Goal: Task Accomplishment & Management: Use online tool/utility

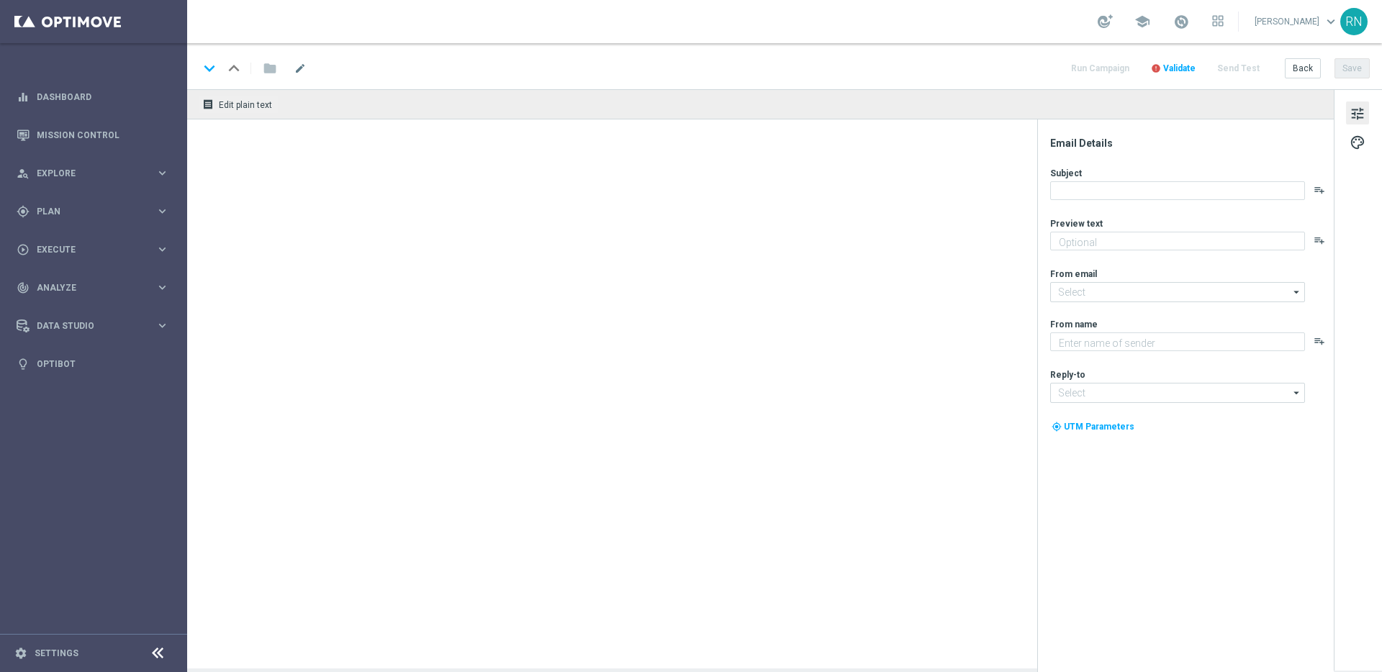
type textarea "Secure your extra entries and get even closer to that dream prize"
type textarea "Lottoland"
type input "[EMAIL_ADDRESS][DOMAIN_NAME]"
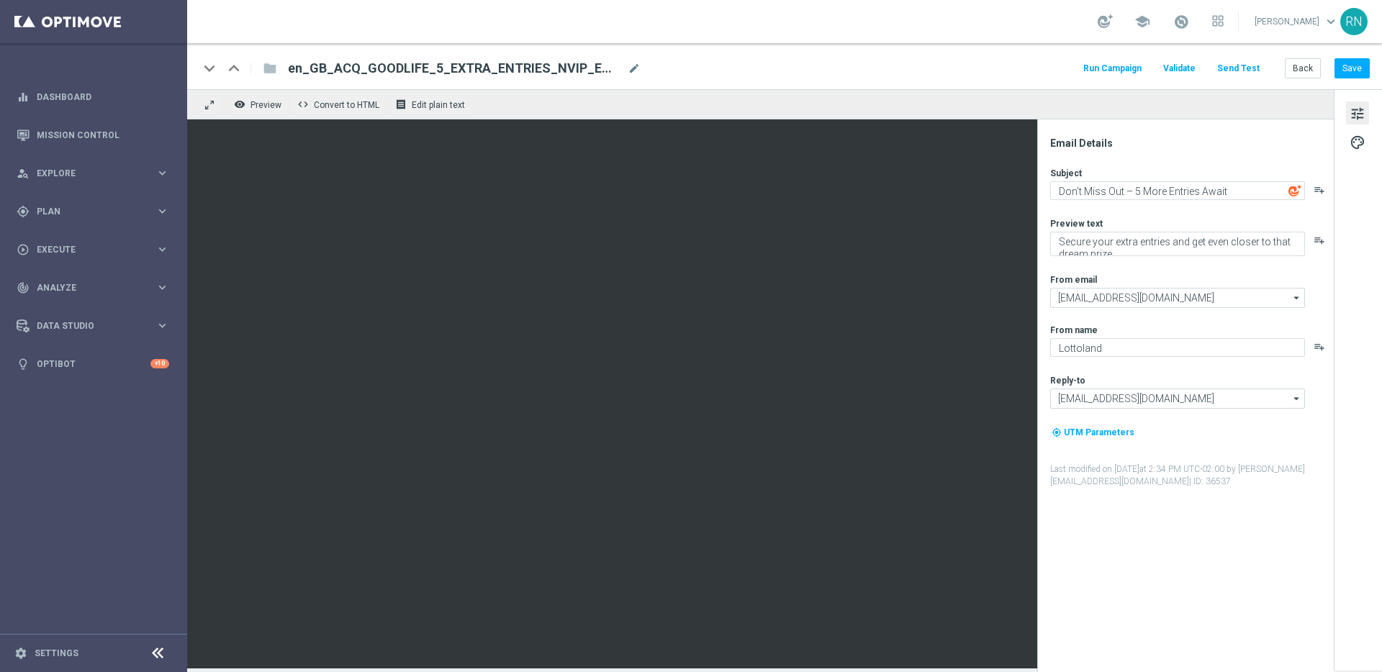
click at [1239, 65] on button "Send Test" at bounding box center [1238, 68] width 47 height 19
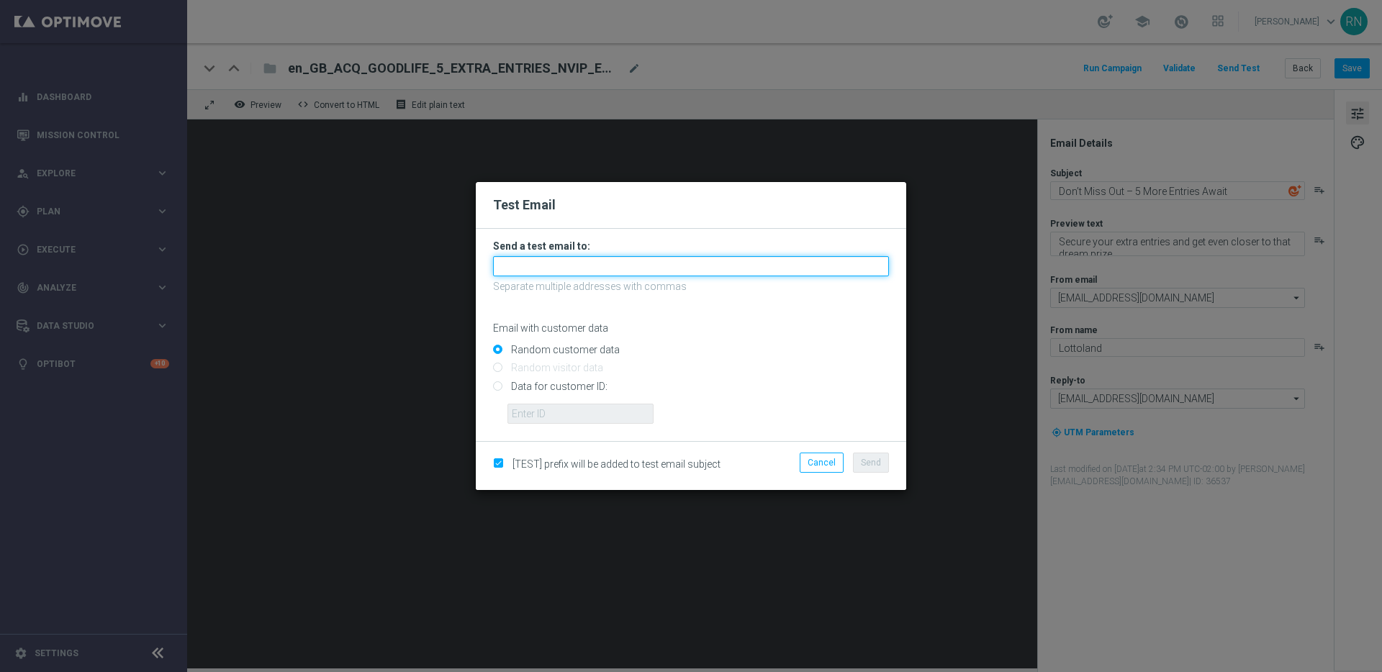
click at [584, 263] on input "text" at bounding box center [691, 266] width 396 height 20
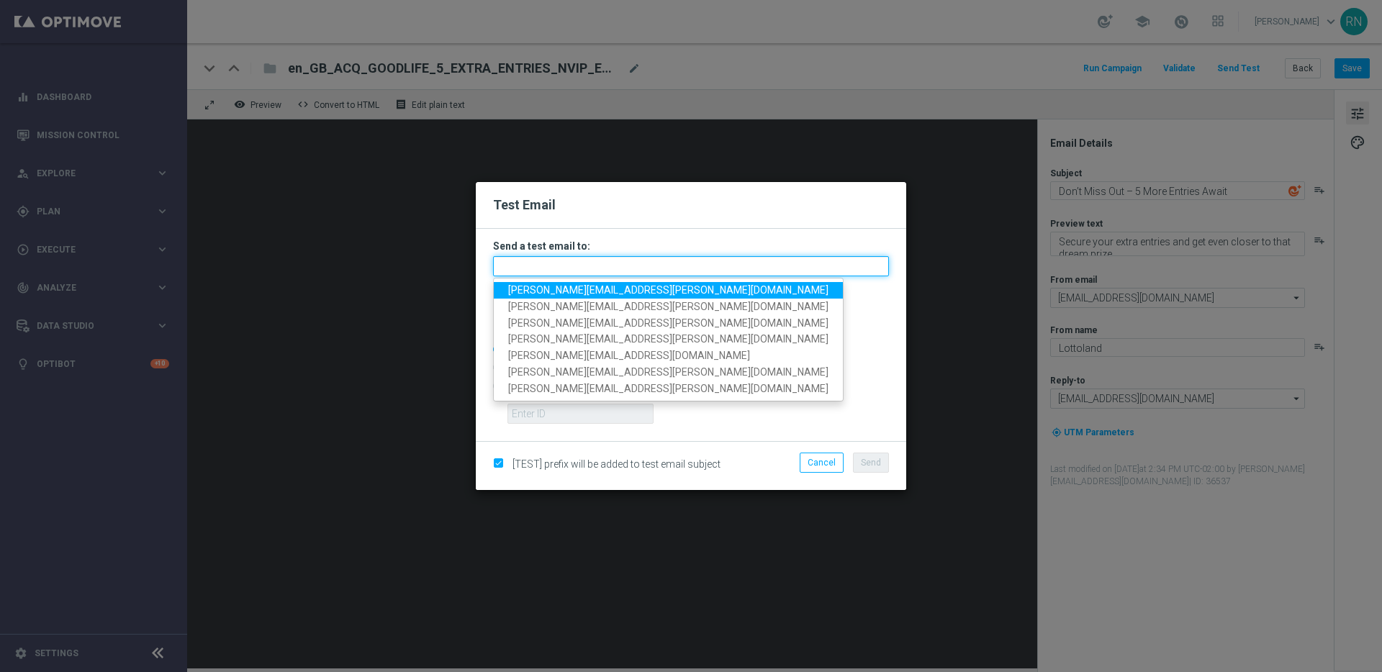
paste input "[PERSON_NAME][EMAIL_ADDRESS][PERSON_NAME][DOMAIN_NAME]"
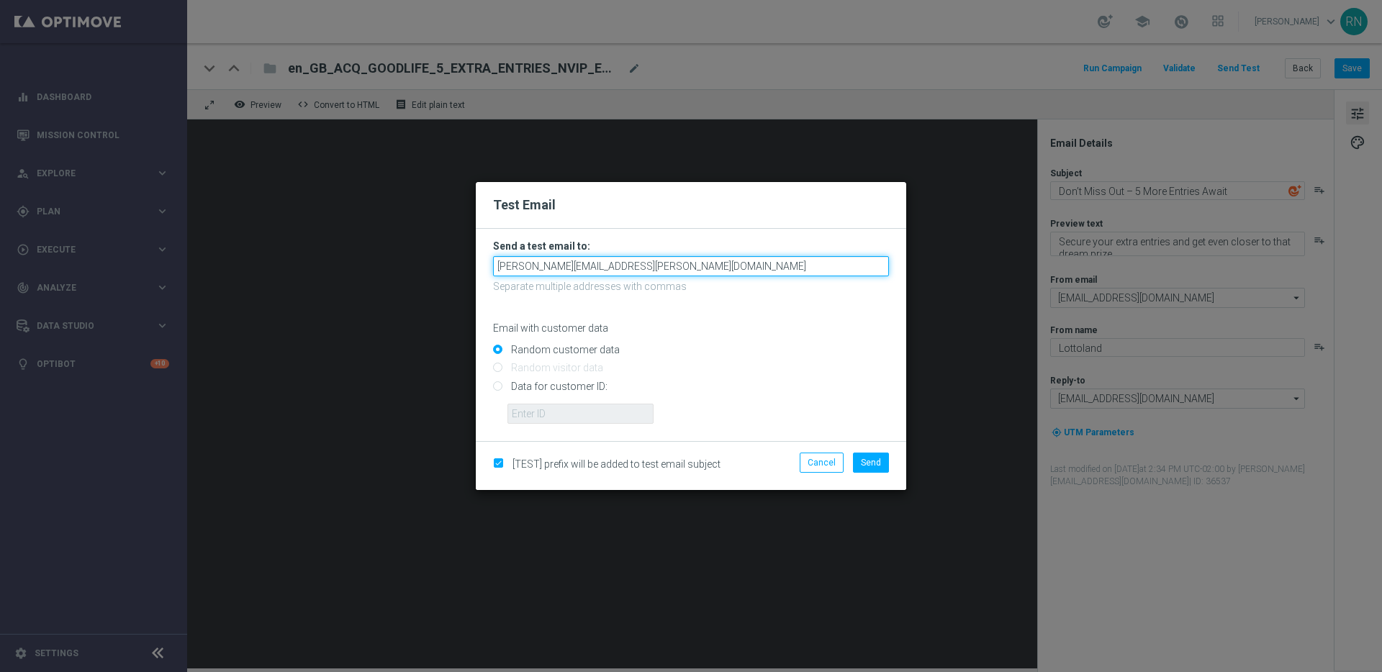
type input "[PERSON_NAME][EMAIL_ADDRESS][PERSON_NAME][DOMAIN_NAME]"
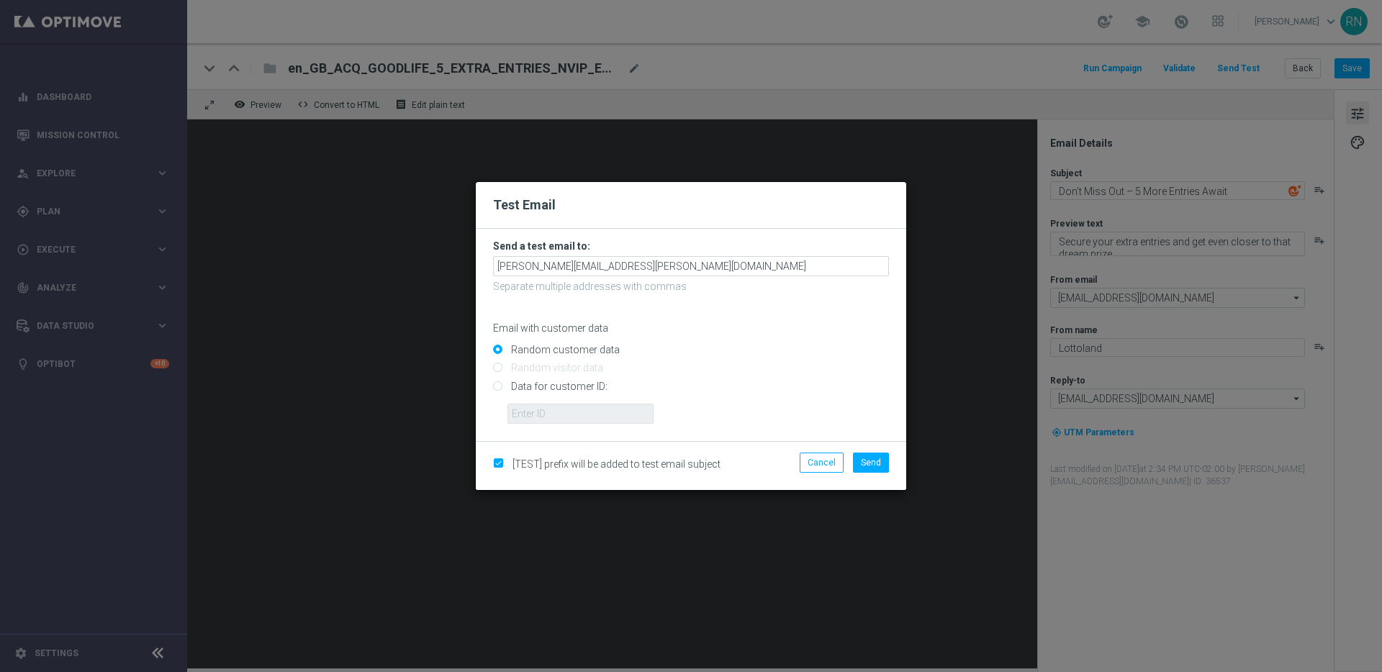
click at [525, 384] on input "Data for customer ID:" at bounding box center [691, 392] width 396 height 20
radio input "true"
click at [591, 416] on input "text" at bounding box center [580, 414] width 146 height 20
paste input "224104065"
type input "224104065"
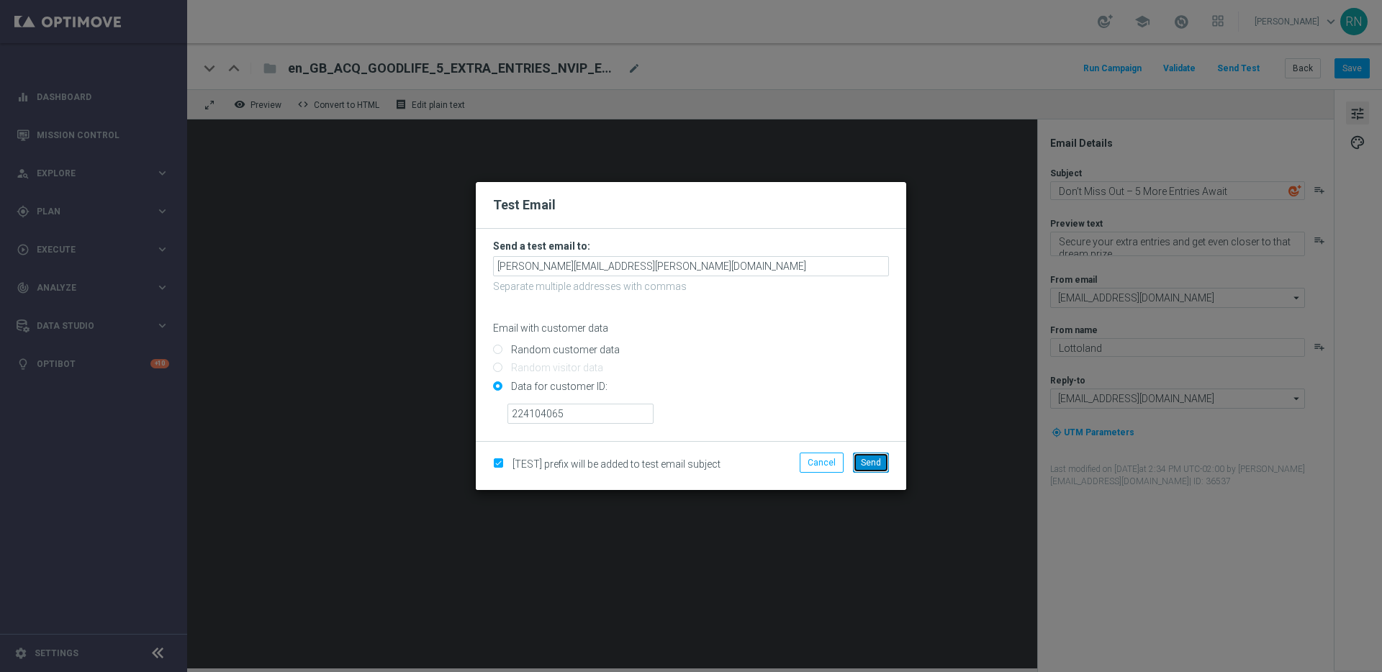
click at [874, 462] on span "Send" at bounding box center [871, 463] width 20 height 10
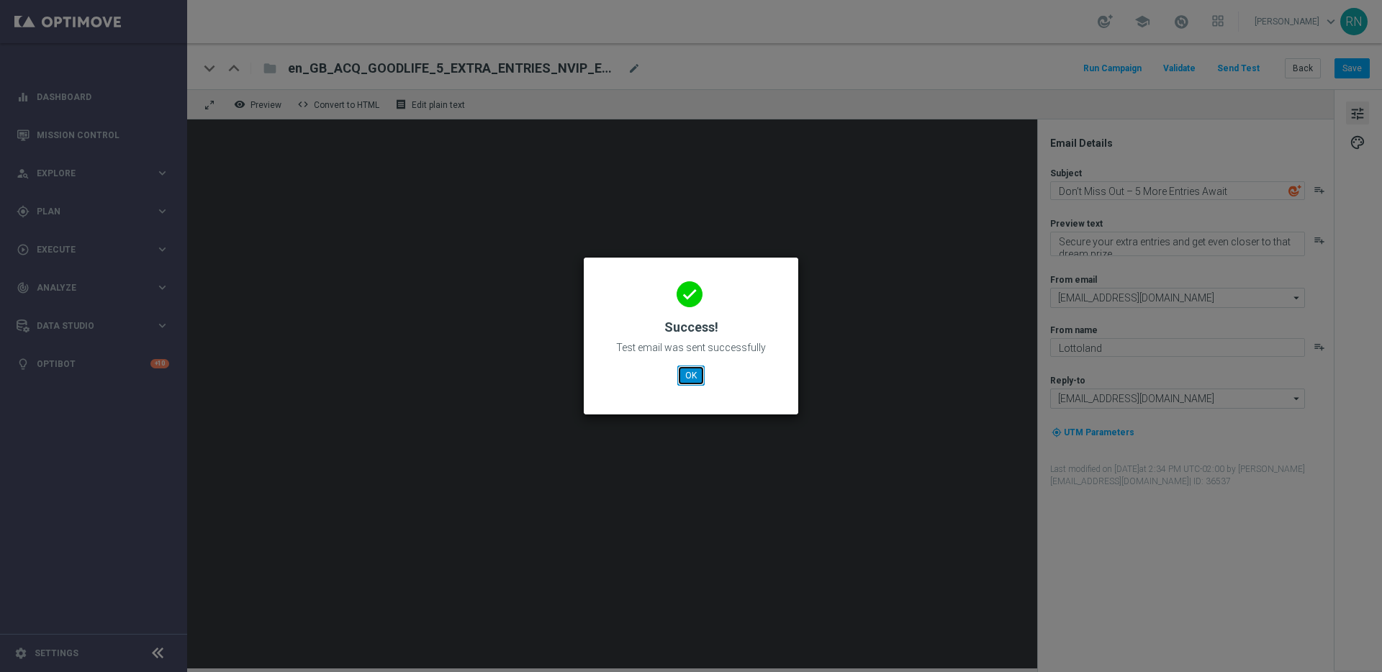
click at [679, 379] on button "OK" at bounding box center [690, 376] width 27 height 20
